Goal: Find specific page/section: Find specific page/section

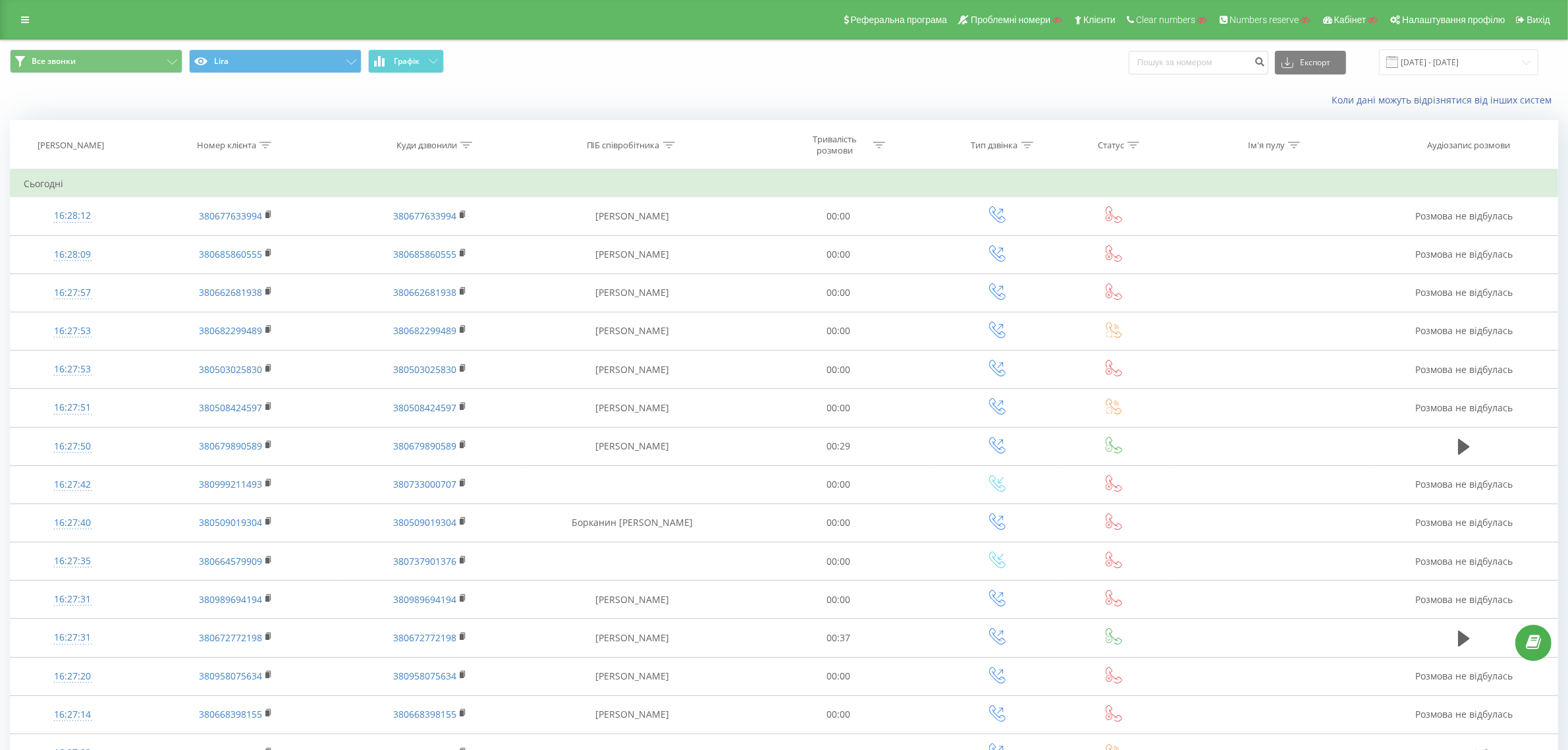
click at [271, 142] on icon at bounding box center [265, 145] width 12 height 7
click at [262, 203] on div at bounding box center [228, 209] width 94 height 13
click at [232, 313] on div "Починається з" at bounding box center [236, 311] width 115 height 21
click at [244, 241] on input "text" at bounding box center [236, 239] width 116 height 23
type input "48"
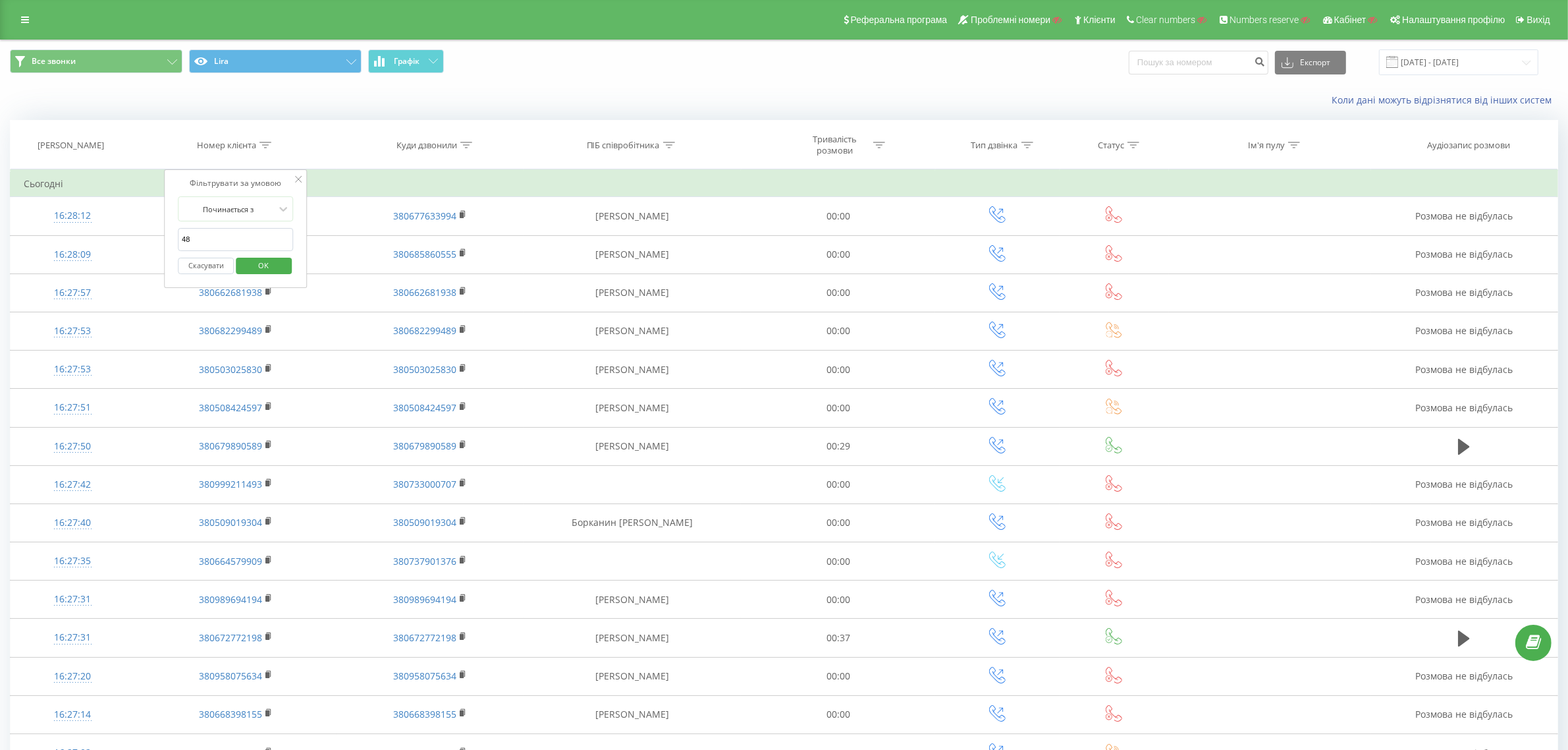
click at [294, 225] on div "Фільтрувати за умовою Починається з 48 Скасувати OK" at bounding box center [235, 228] width 143 height 119
click at [283, 270] on button "OK" at bounding box center [263, 265] width 56 height 16
